Goal: Transaction & Acquisition: Purchase product/service

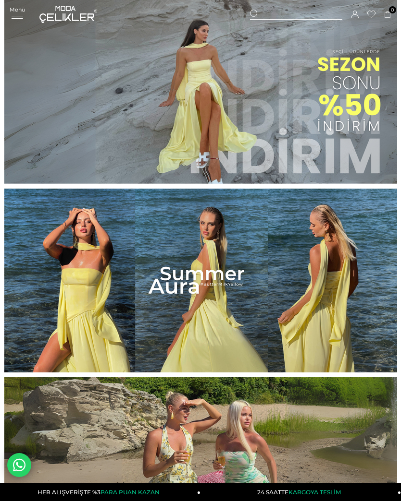
click at [350, 154] on img at bounding box center [200, 92] width 392 height 184
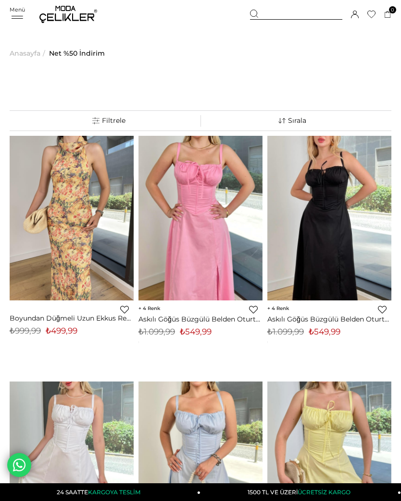
click at [29, 55] on span "Anasayfa" at bounding box center [25, 53] width 31 height 49
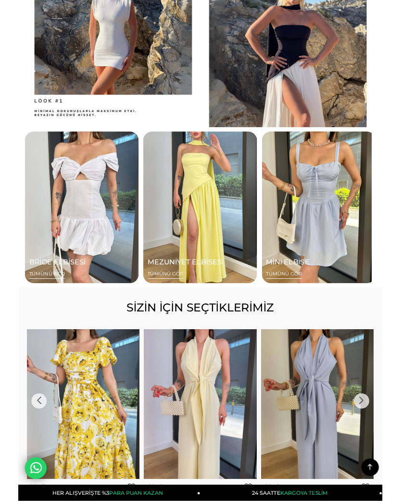
scroll to position [603, 0]
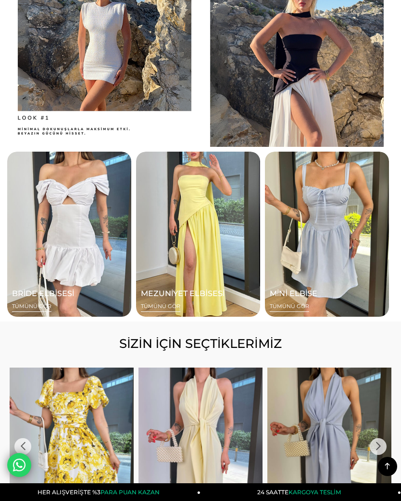
click at [172, 304] on span "TÜMÜNÜ GÖR" at bounding box center [160, 307] width 39 height 9
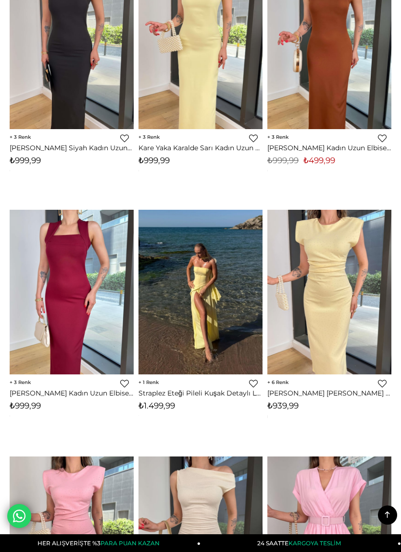
scroll to position [5895, 0]
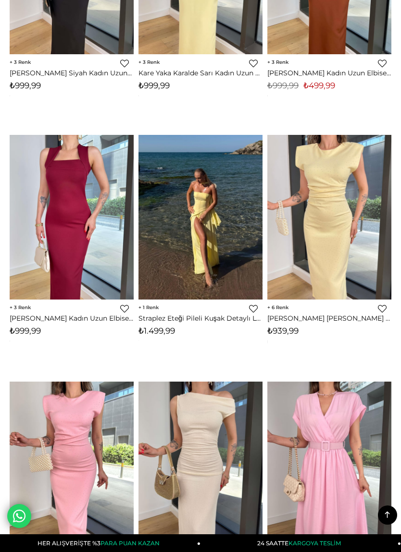
click at [188, 235] on img at bounding box center [200, 217] width 124 height 165
click at [201, 309] on div "1 Favorilere Ekle Moda Celikler Straplez Eteği Pileli Kuşak Detaylı Leyinda Sar…" at bounding box center [200, 320] width 124 height 41
click at [211, 321] on link "Straplez Eteği Pileli Kuşak Detaylı Leyinda Sarı Kadın Yırtmaçlı Elbise 25Y436" at bounding box center [200, 318] width 124 height 9
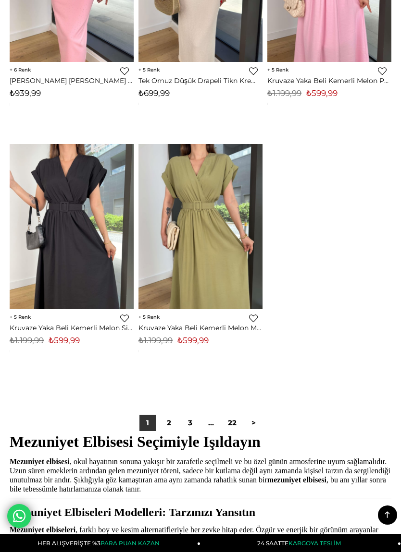
click at [173, 425] on link "2" at bounding box center [168, 423] width 16 height 16
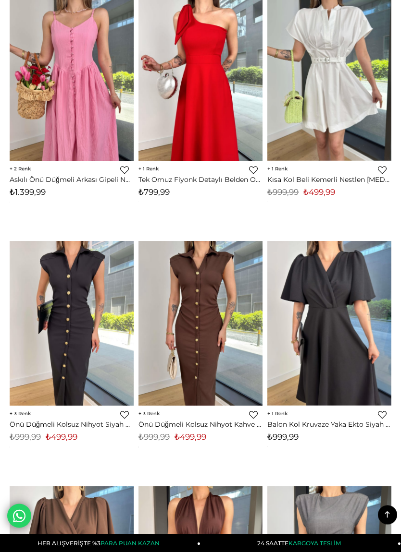
scroll to position [4983, 0]
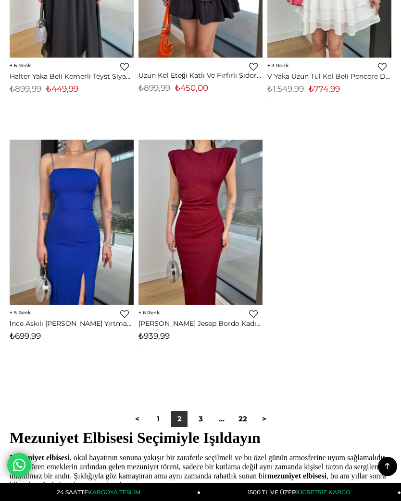
click at [198, 417] on link "3" at bounding box center [200, 419] width 16 height 16
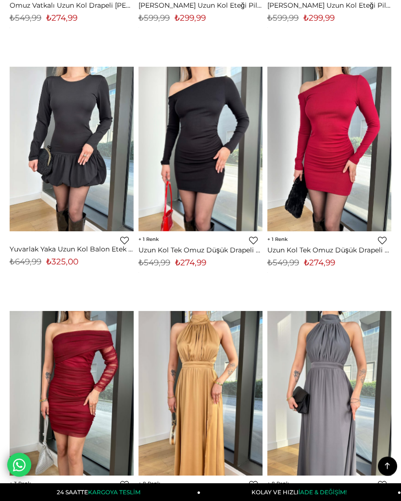
scroll to position [3989, 0]
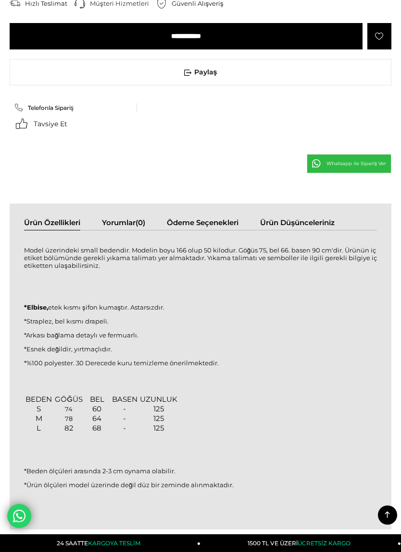
scroll to position [721, 0]
